Goal: Check status: Check status

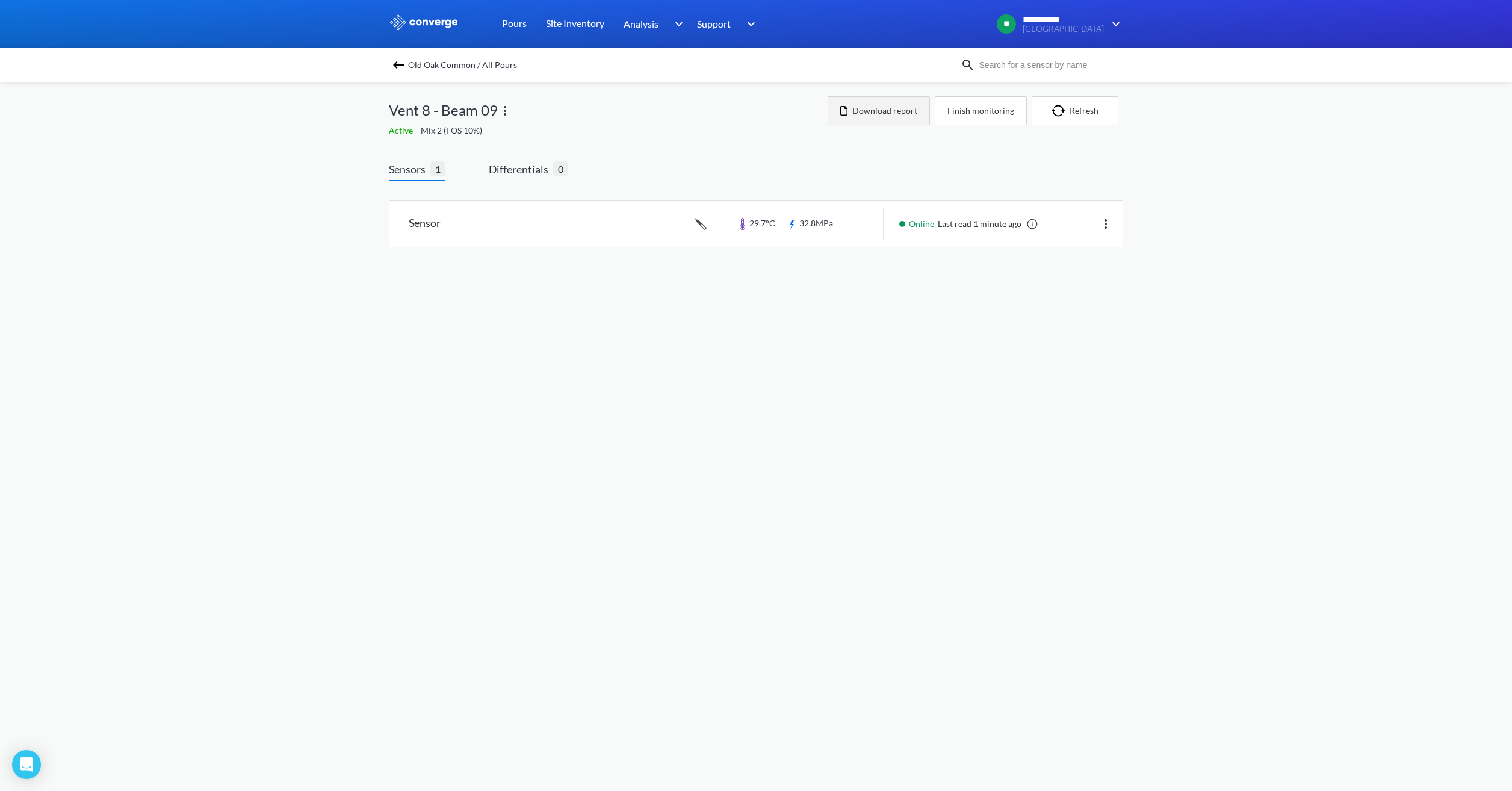
click at [842, 109] on button "Download report" at bounding box center [878, 110] width 102 height 29
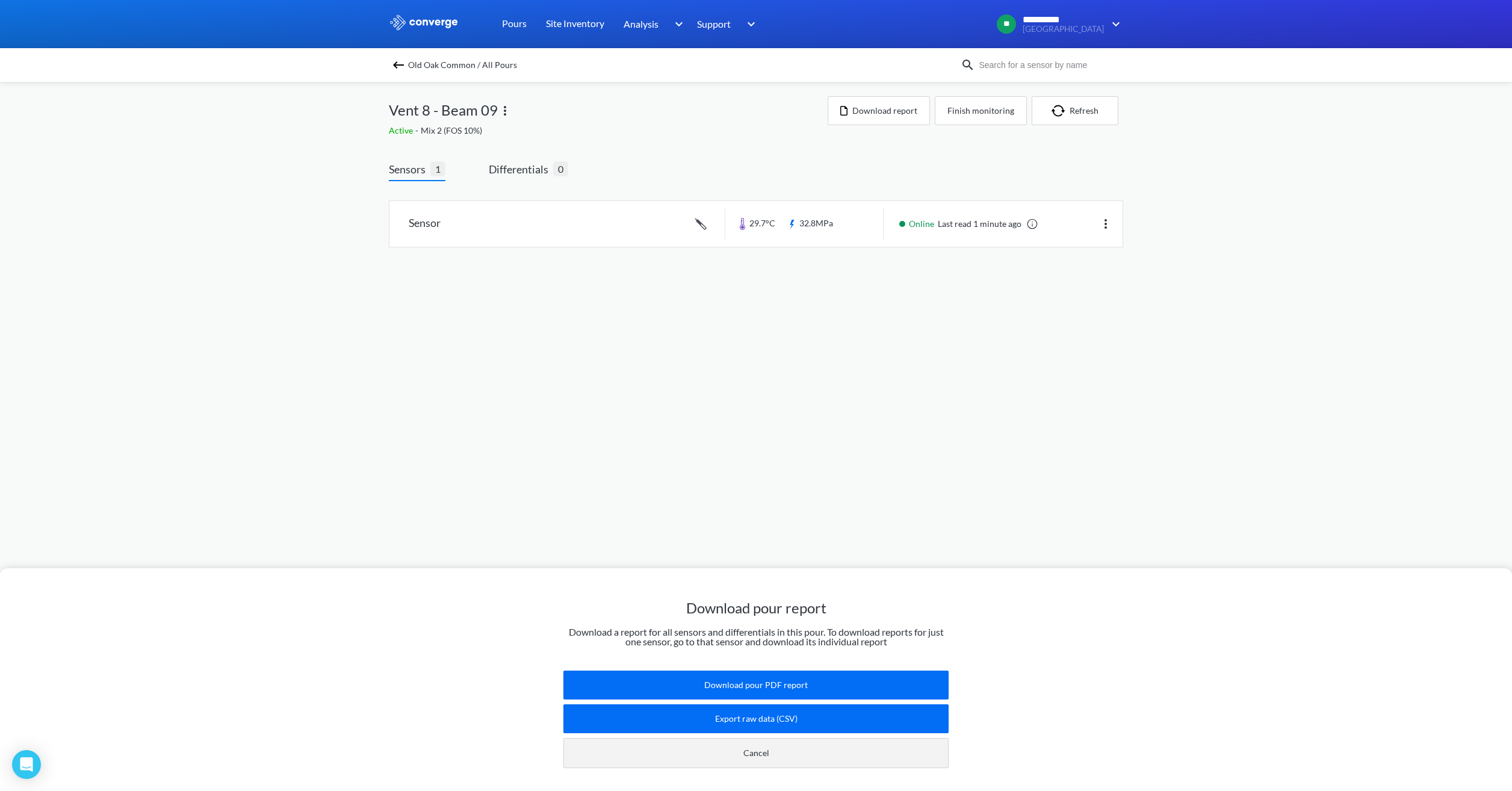
click at [742, 747] on button "Cancel" at bounding box center [756, 753] width 386 height 30
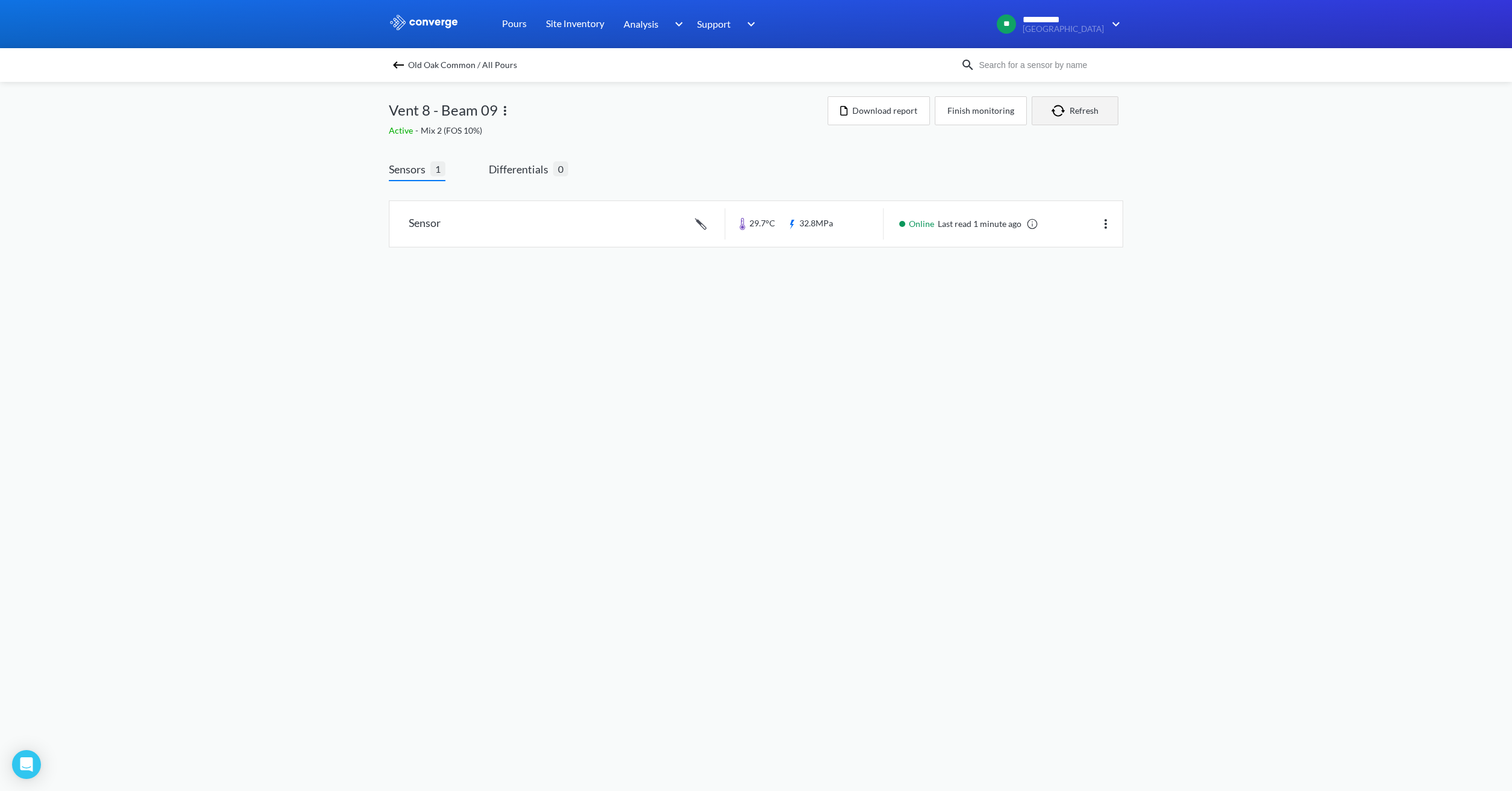
click at [1056, 123] on button "Refresh" at bounding box center [1075, 110] width 87 height 29
click at [400, 70] on img at bounding box center [398, 65] width 14 height 14
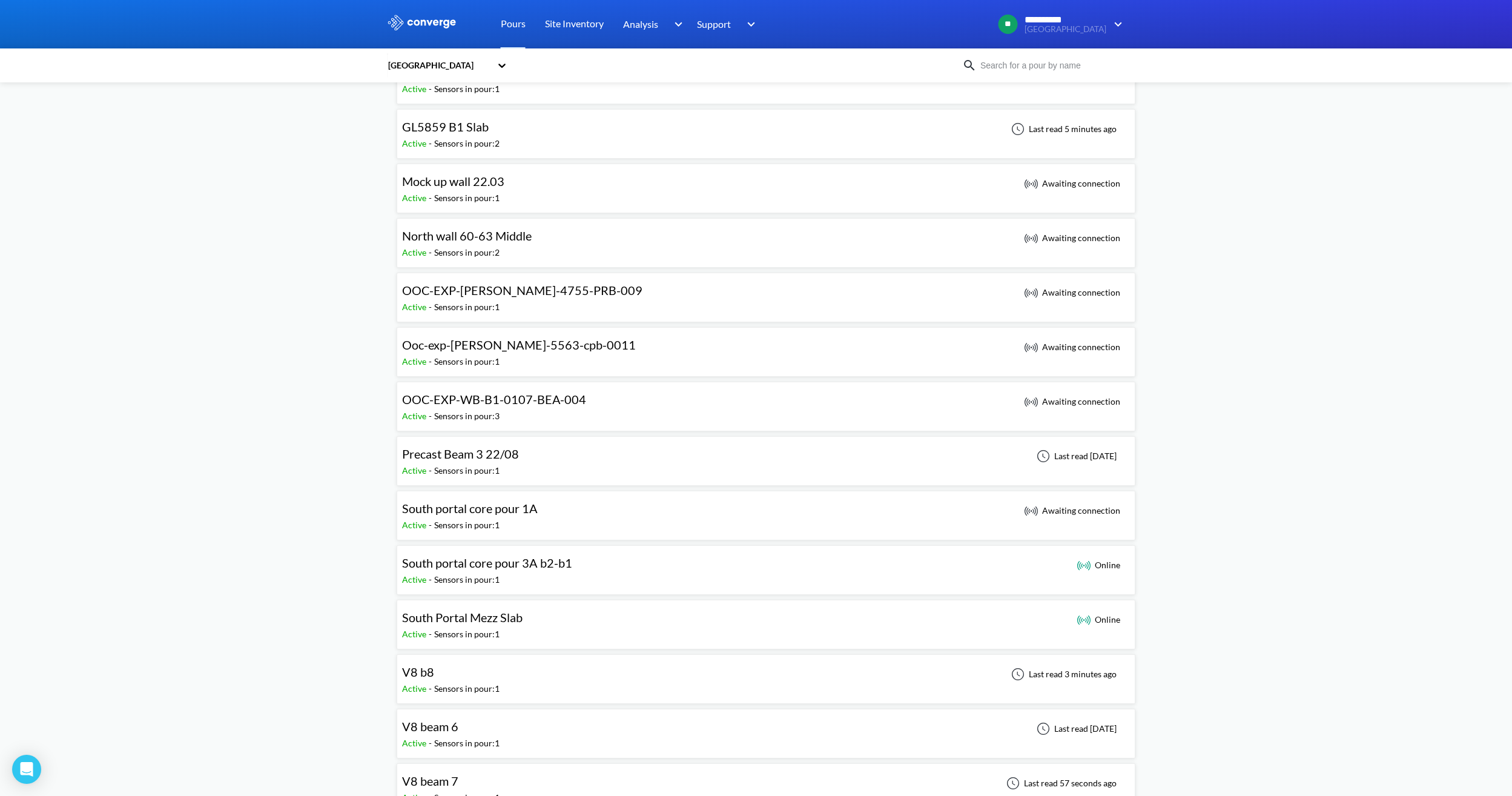
scroll to position [606, 0]
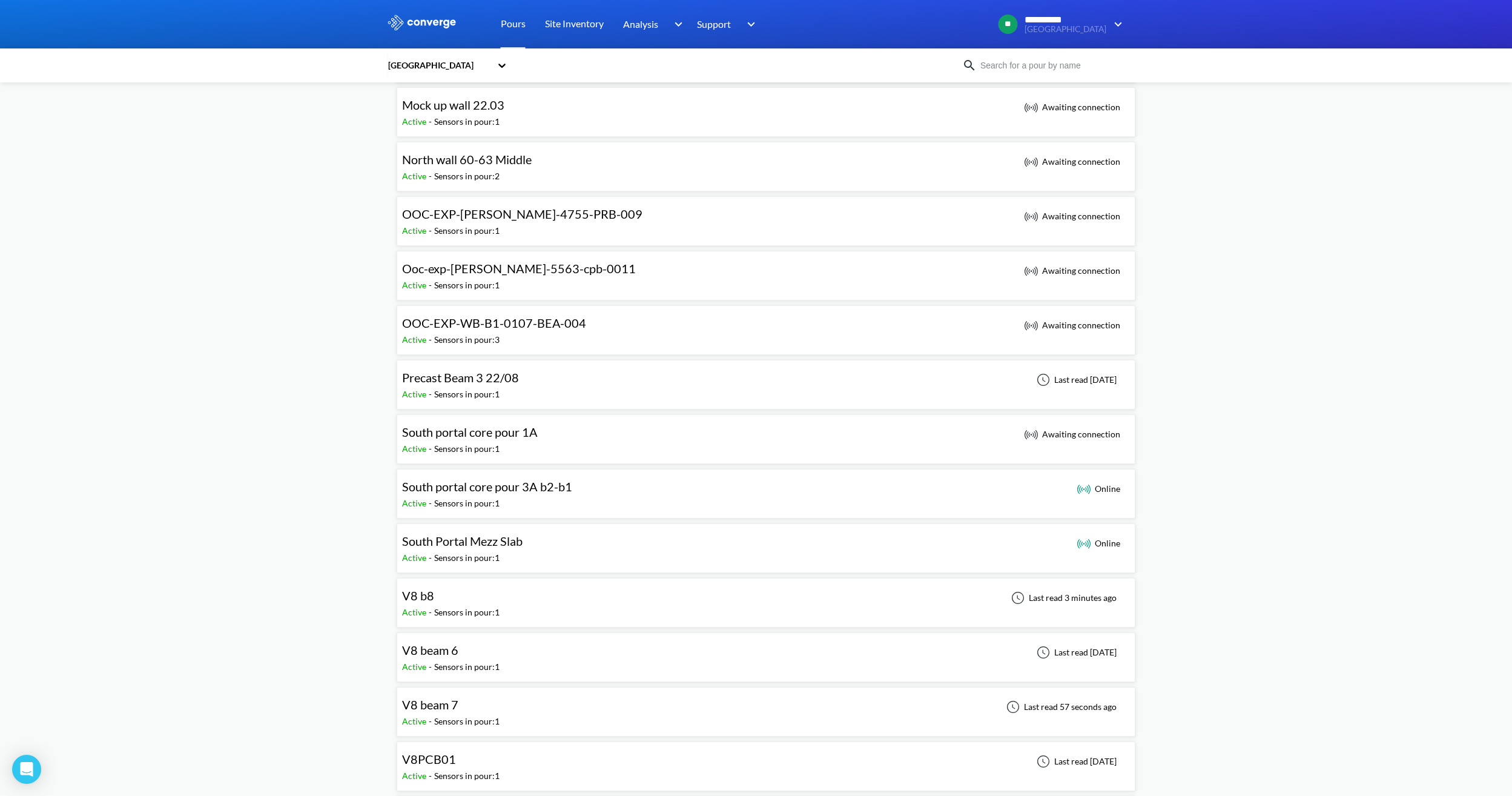
click at [494, 606] on div "Sensors in pour: 1" at bounding box center [467, 613] width 65 height 14
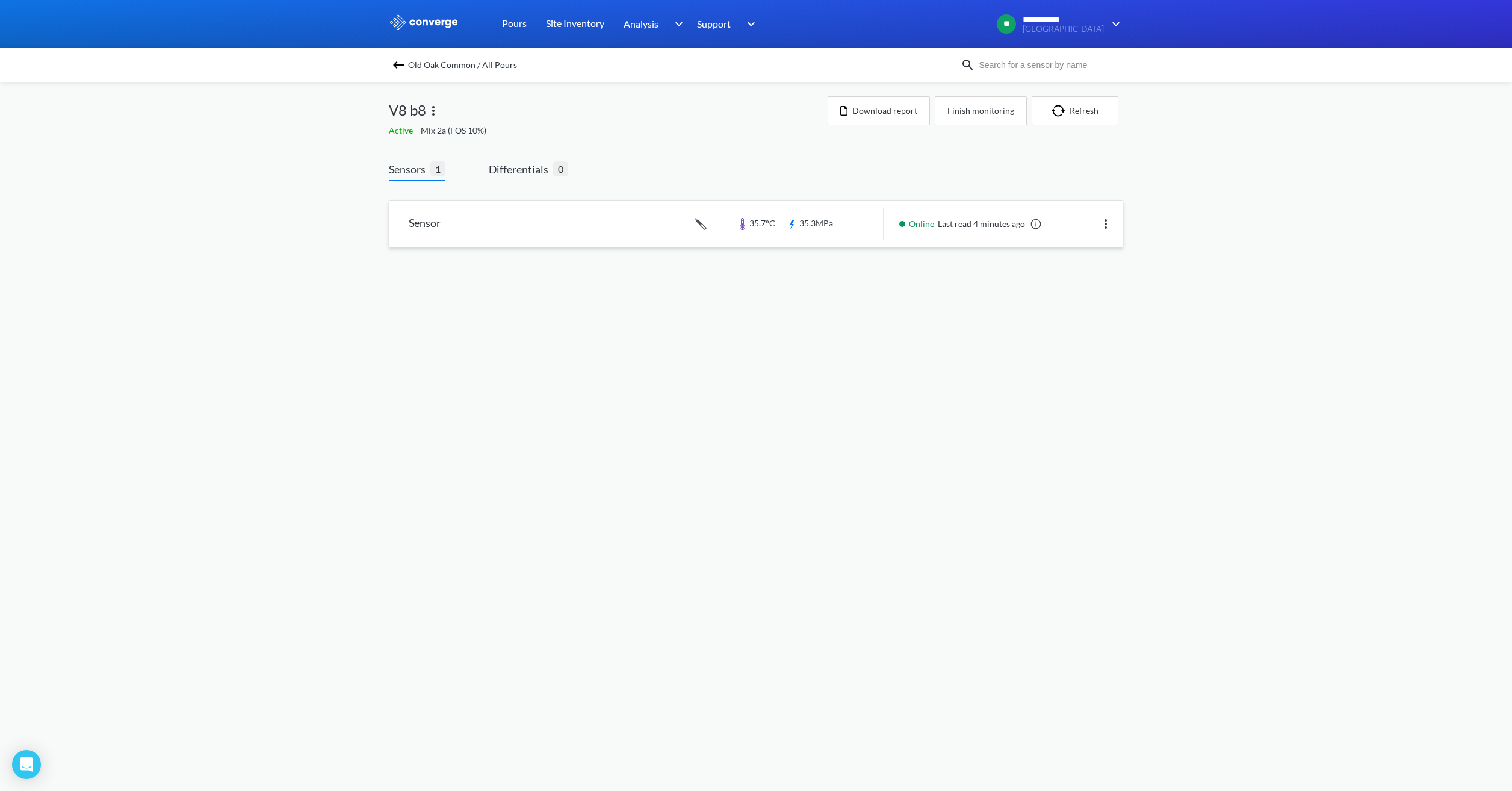
click at [846, 239] on link at bounding box center [756, 223] width 733 height 46
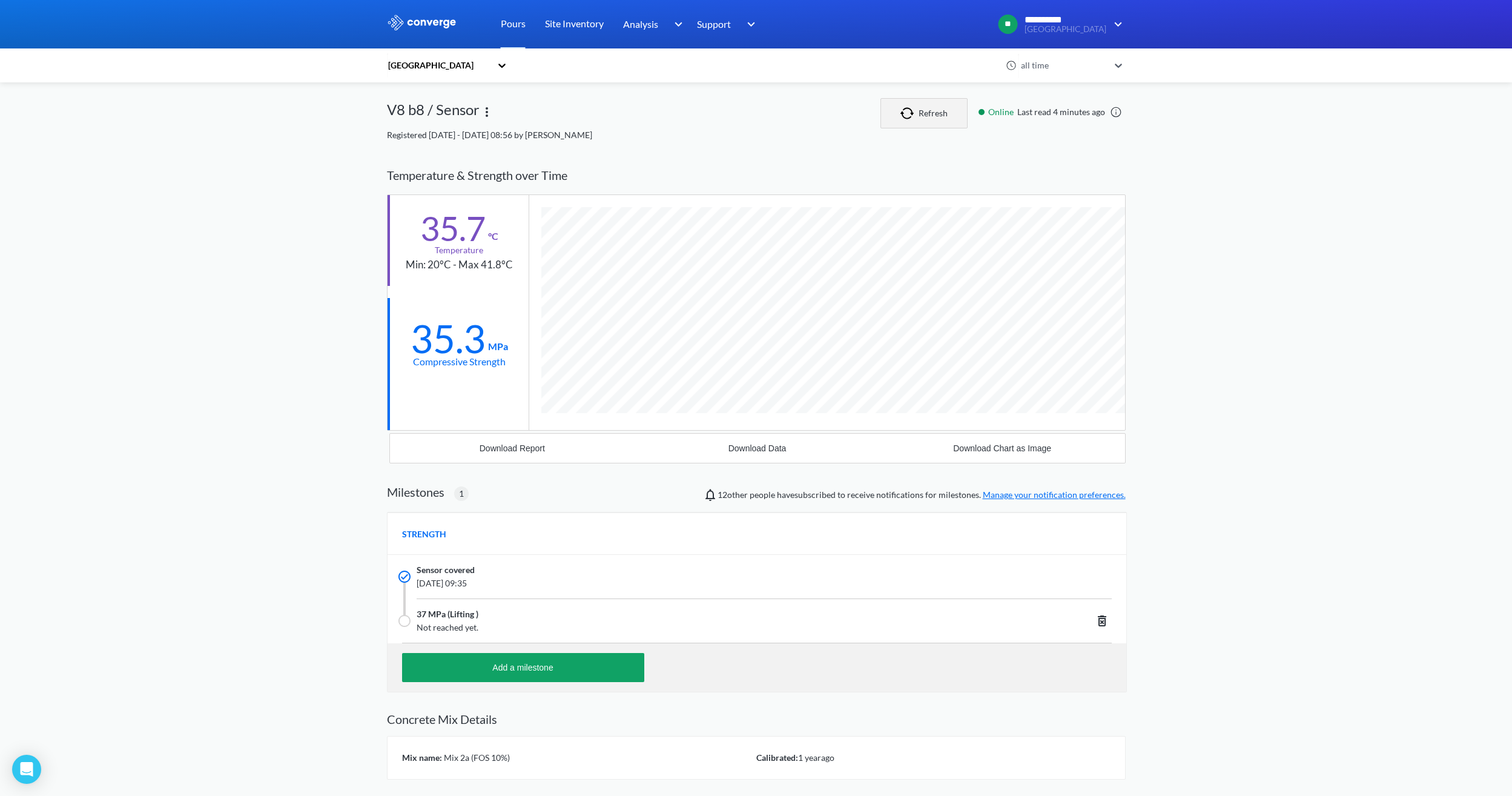
scroll to position [775, 739]
click at [938, 107] on button "Refresh" at bounding box center [923, 114] width 87 height 31
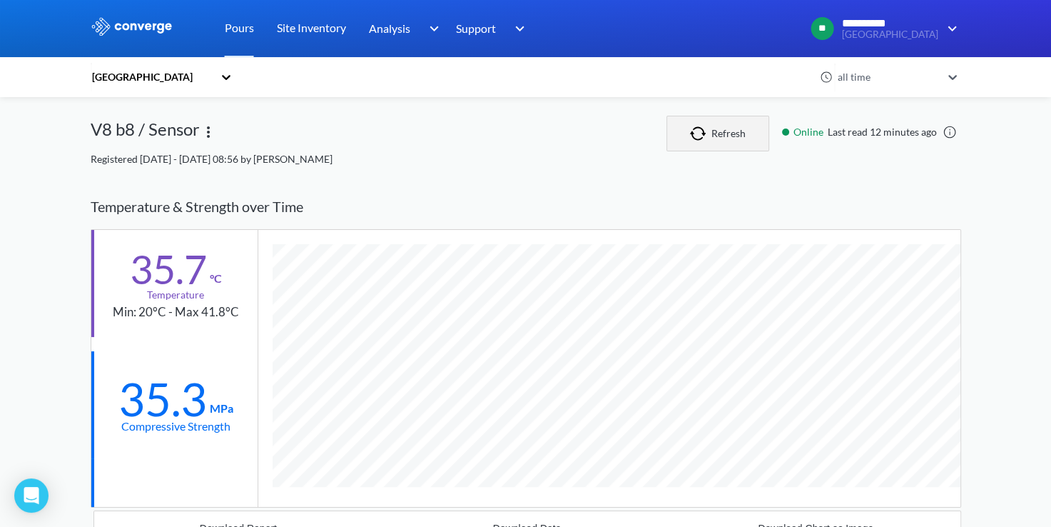
scroll to position [910, 871]
click at [706, 138] on img "button" at bounding box center [700, 133] width 21 height 14
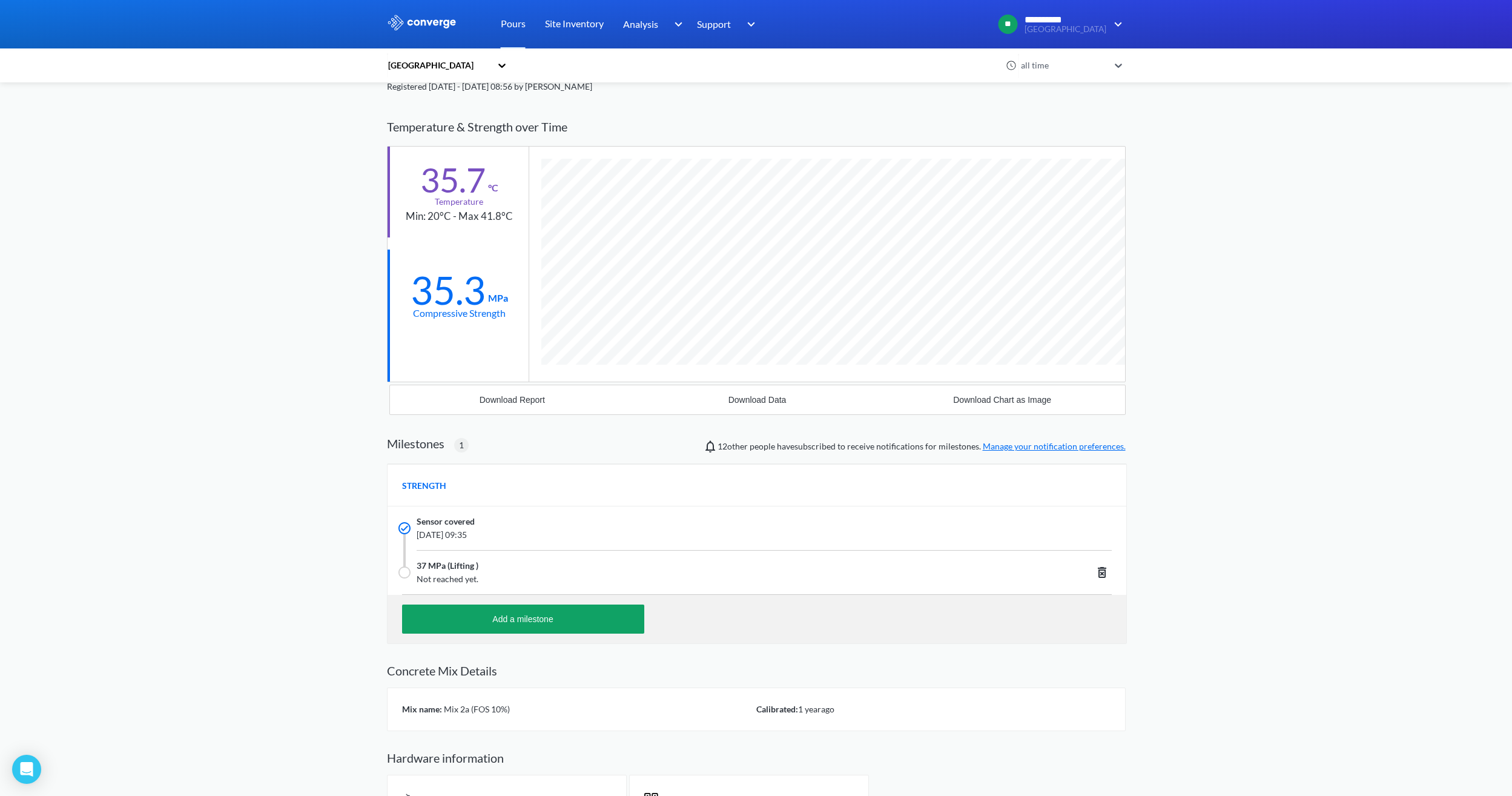
scroll to position [0, 0]
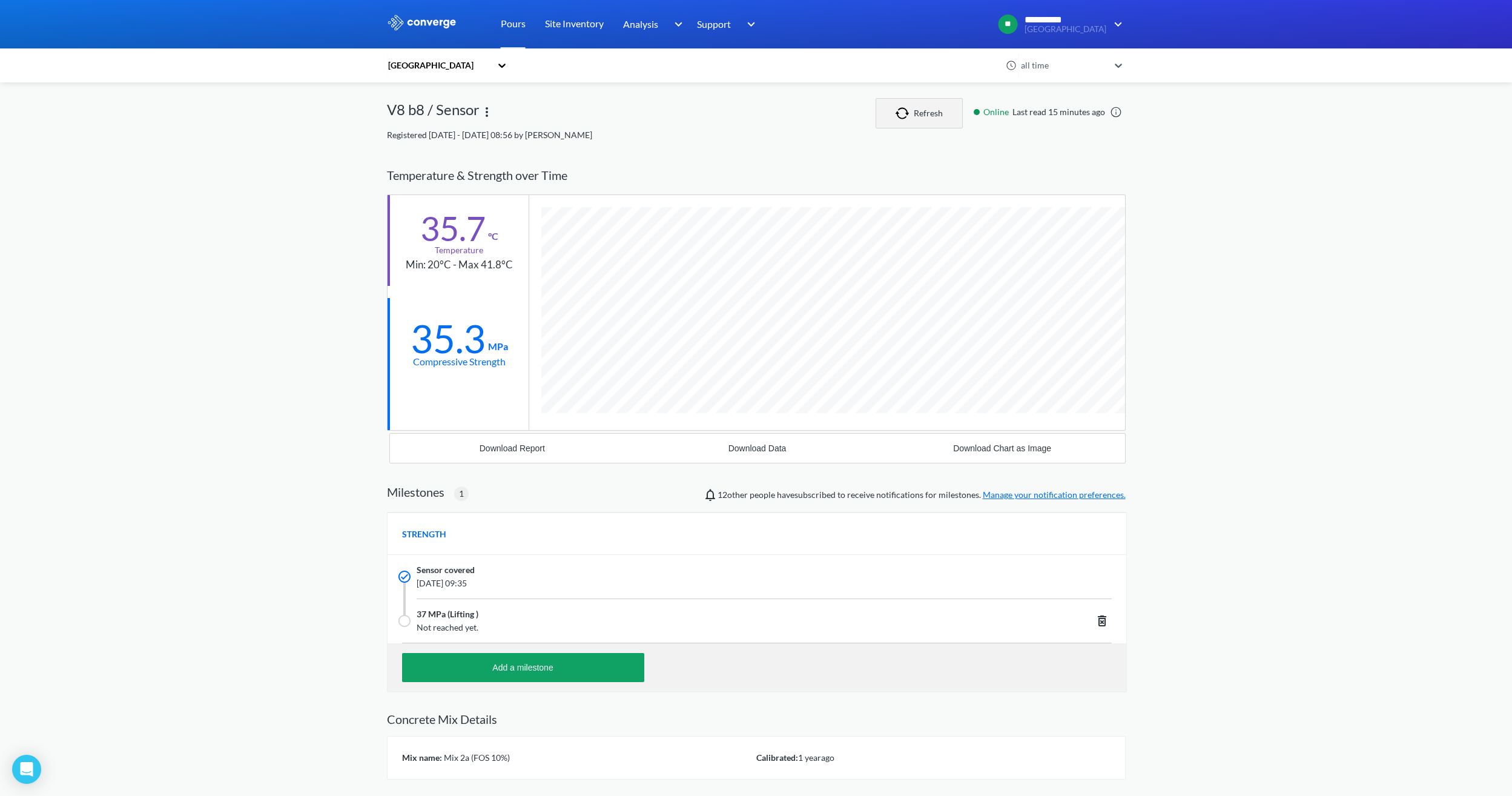
click at [938, 126] on button "Refresh" at bounding box center [919, 114] width 87 height 31
click at [938, 121] on button "Refresh" at bounding box center [919, 114] width 87 height 31
drag, startPoint x: 422, startPoint y: 345, endPoint x: 400, endPoint y: 345, distance: 22.0
click at [400, 345] on div "35.3 MPa Compressive Strength" at bounding box center [458, 343] width 141 height 91
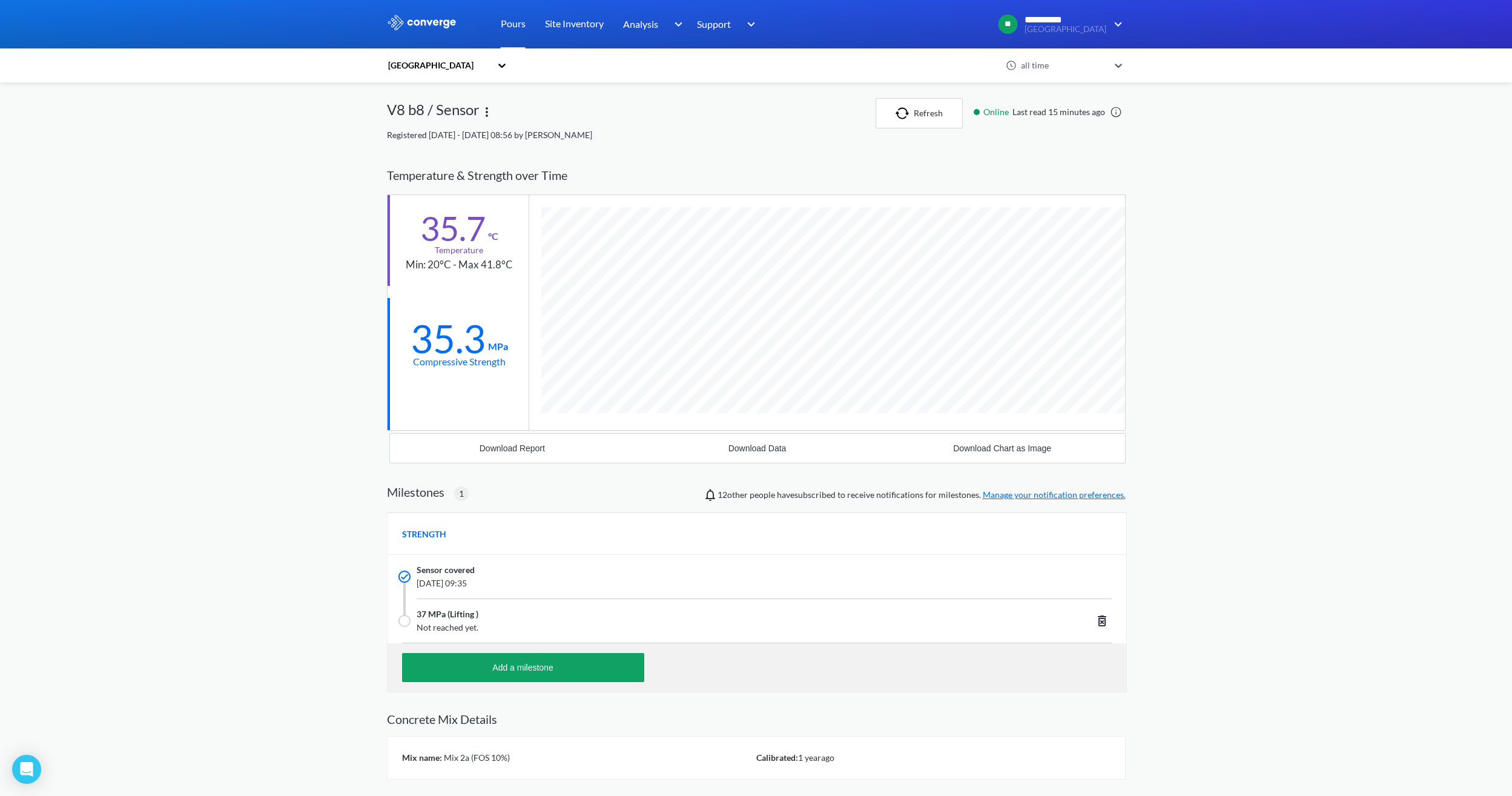
click at [488, 356] on div "Compressive Strength" at bounding box center [459, 362] width 92 height 15
click at [906, 103] on button "Refresh" at bounding box center [919, 114] width 87 height 31
click at [914, 120] on button "Refresh" at bounding box center [919, 114] width 87 height 31
